Goal: Navigation & Orientation: Understand site structure

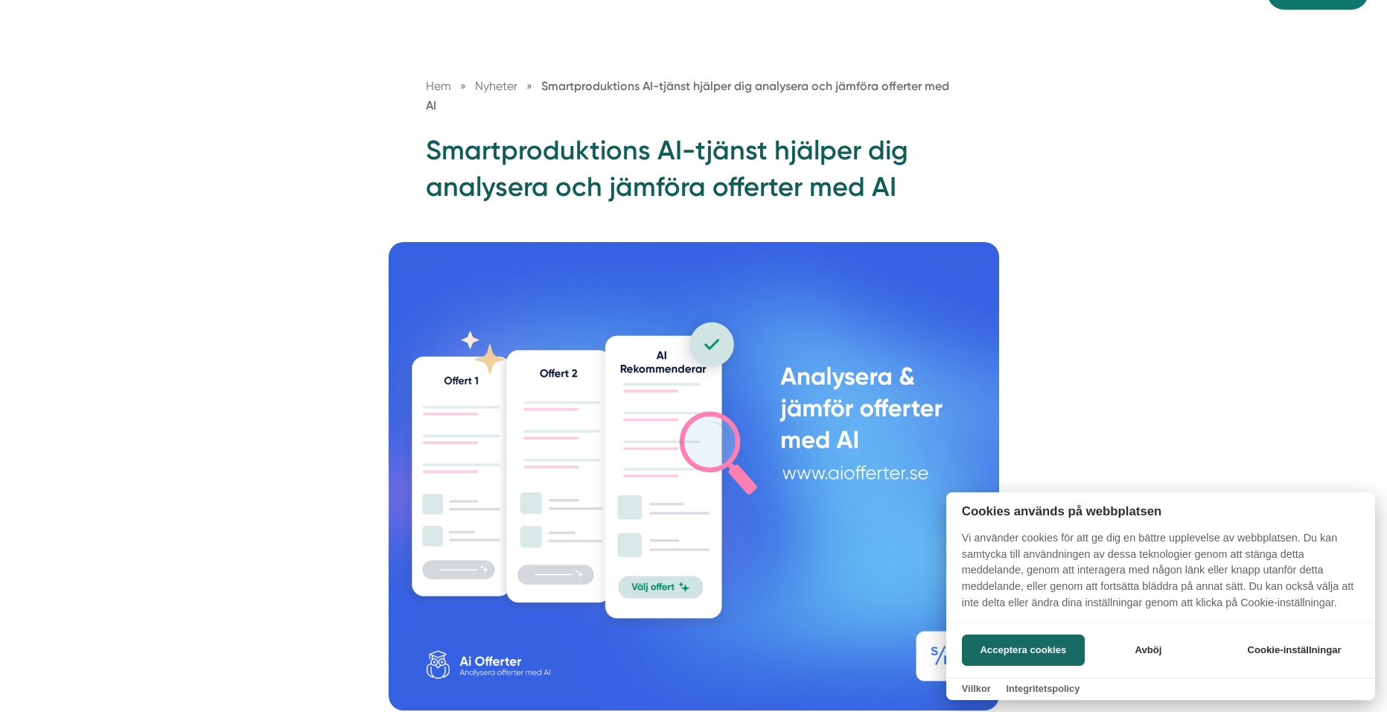
scroll to position [149, 0]
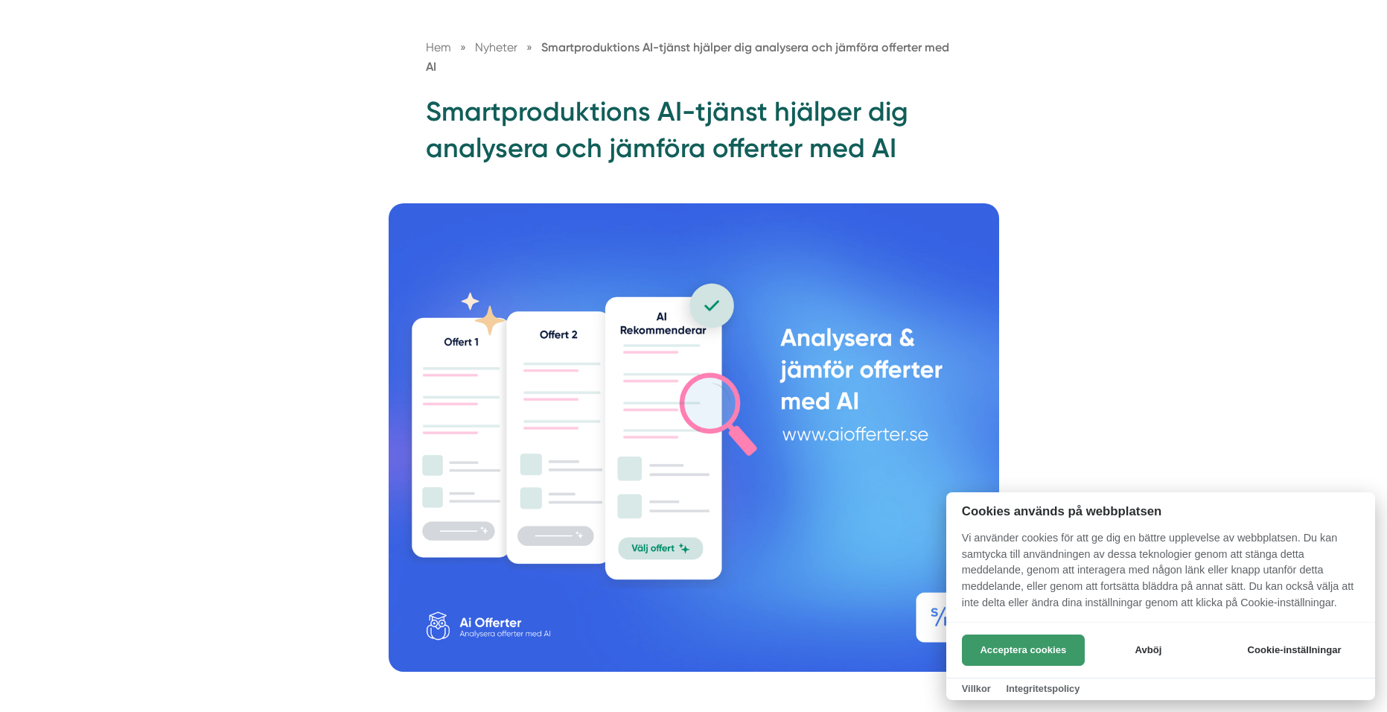
click at [985, 642] on button "Acceptera cookies" at bounding box center [1023, 649] width 123 height 31
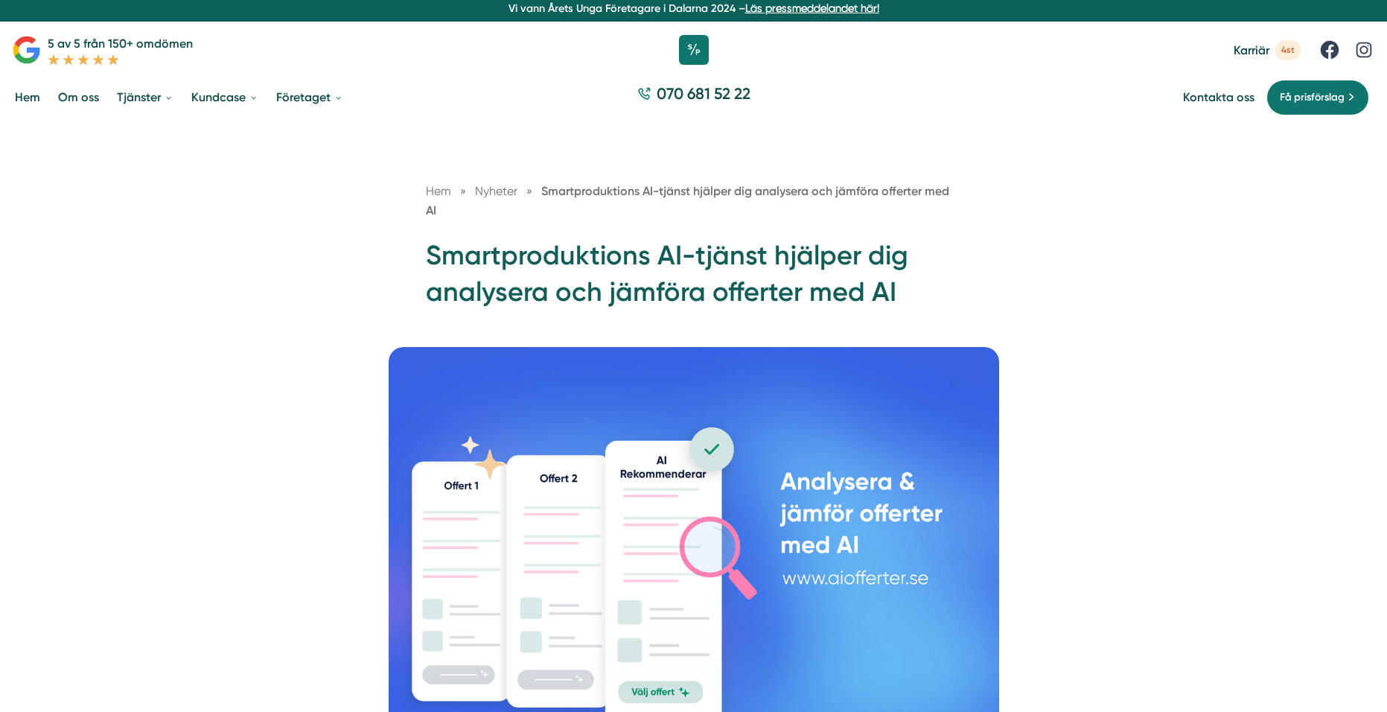
scroll to position [0, 0]
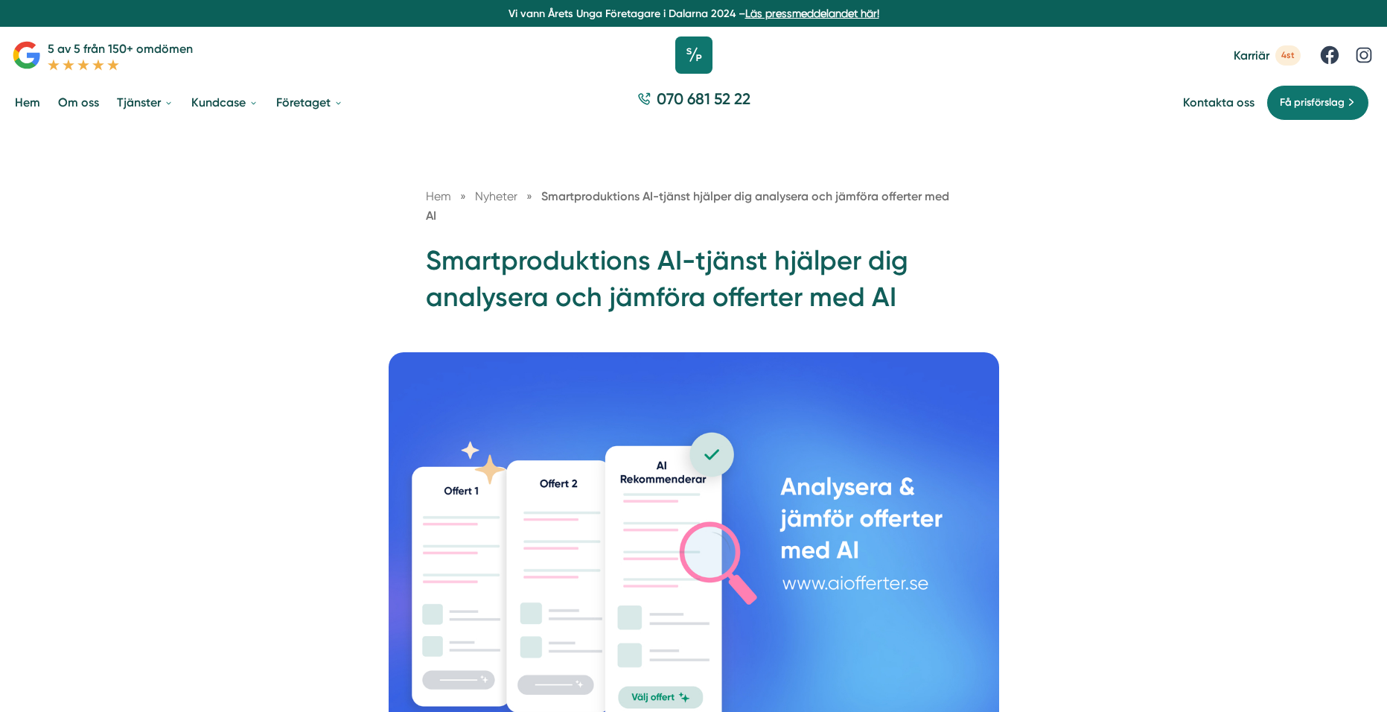
click at [695, 67] on icon at bounding box center [693, 54] width 37 height 37
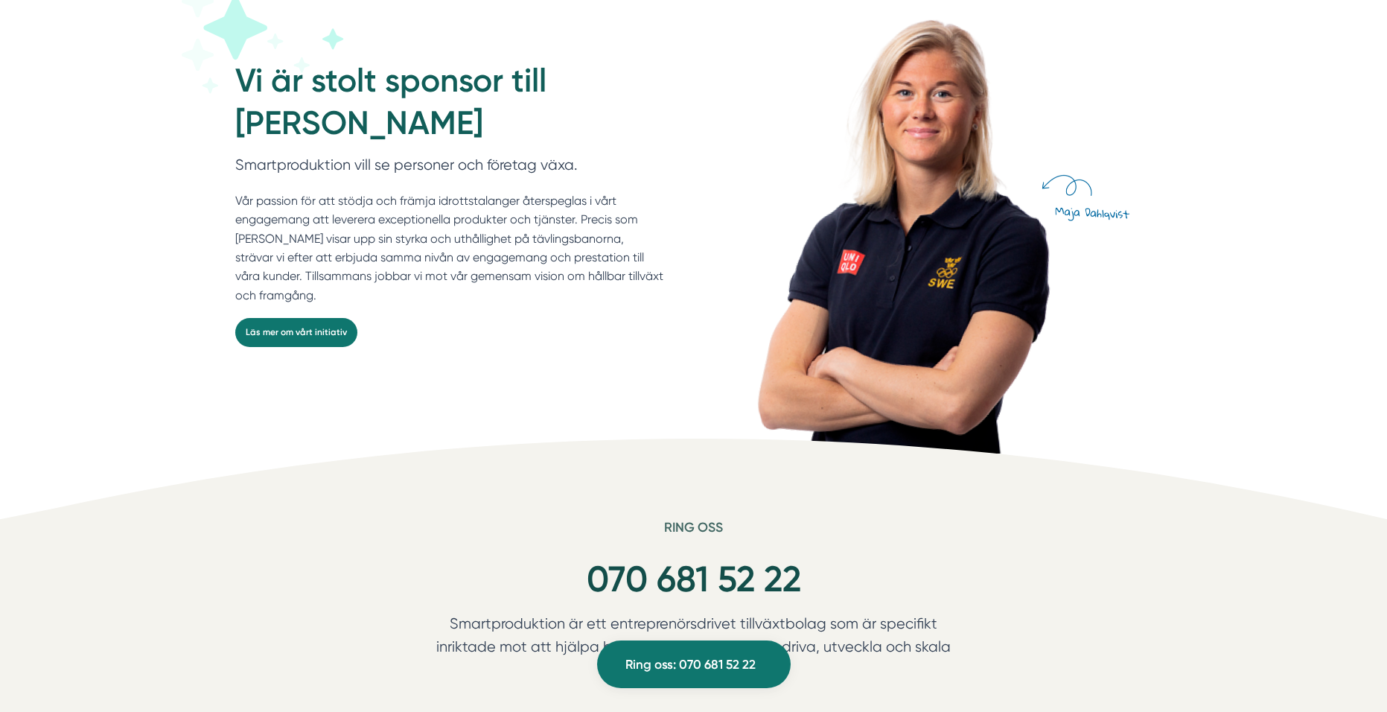
scroll to position [4096, 0]
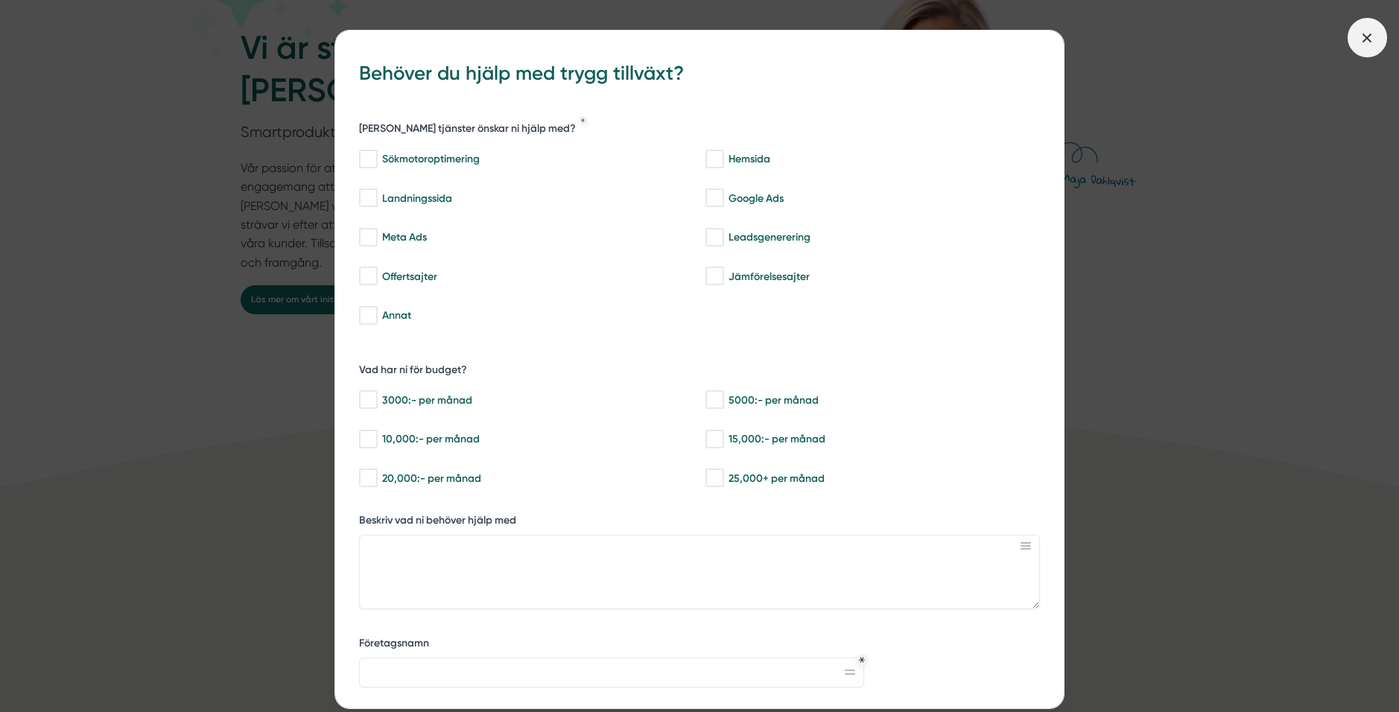
click at [1358, 48] on span at bounding box center [1366, 37] width 39 height 39
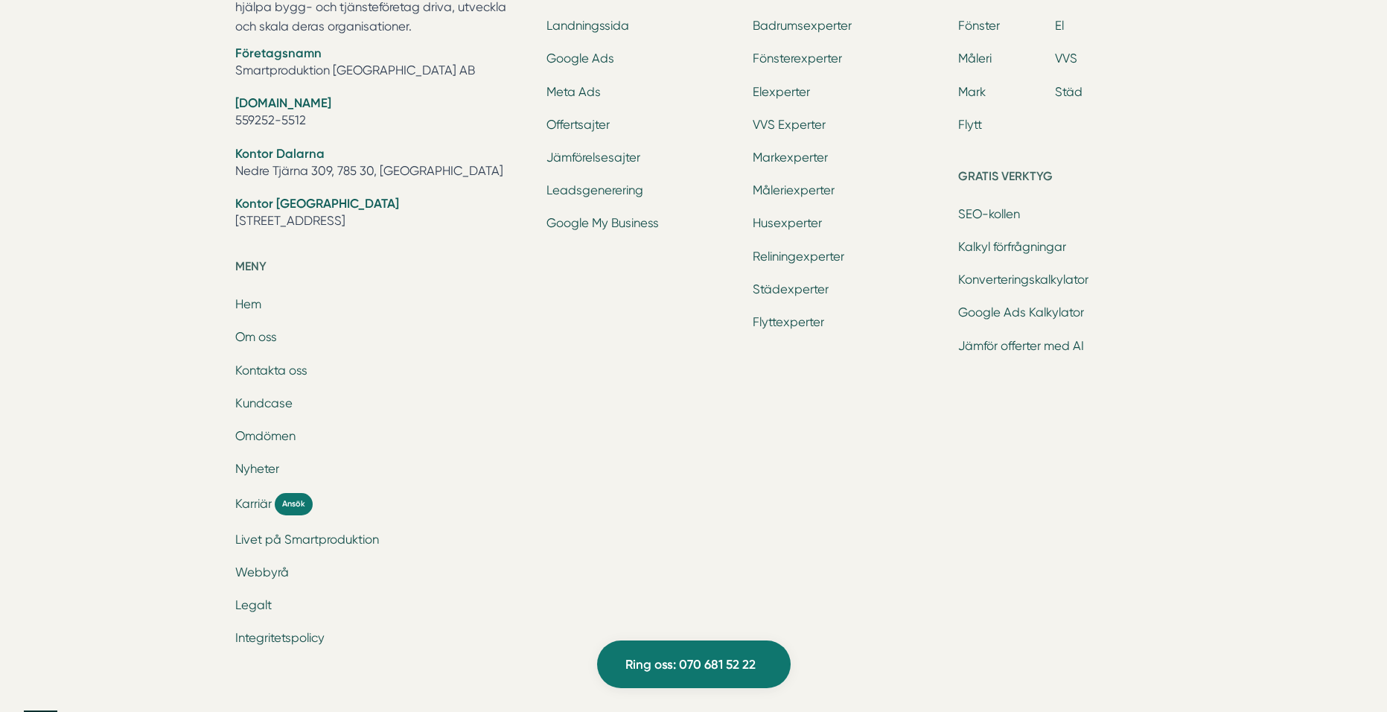
scroll to position [4970, 0]
